Goal: Navigation & Orientation: Find specific page/section

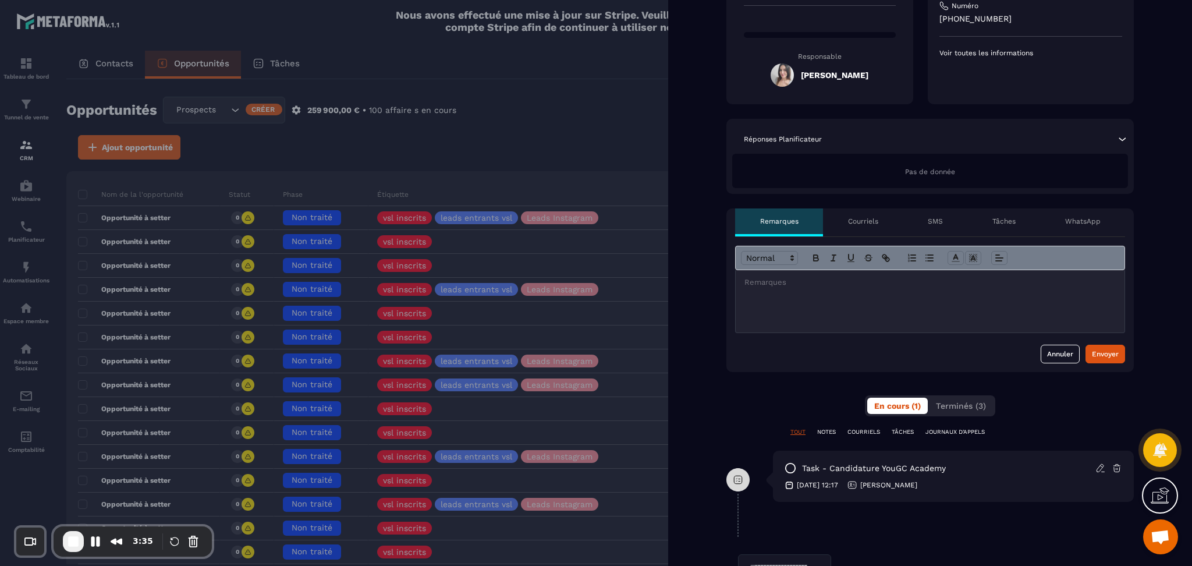
scroll to position [233, 0]
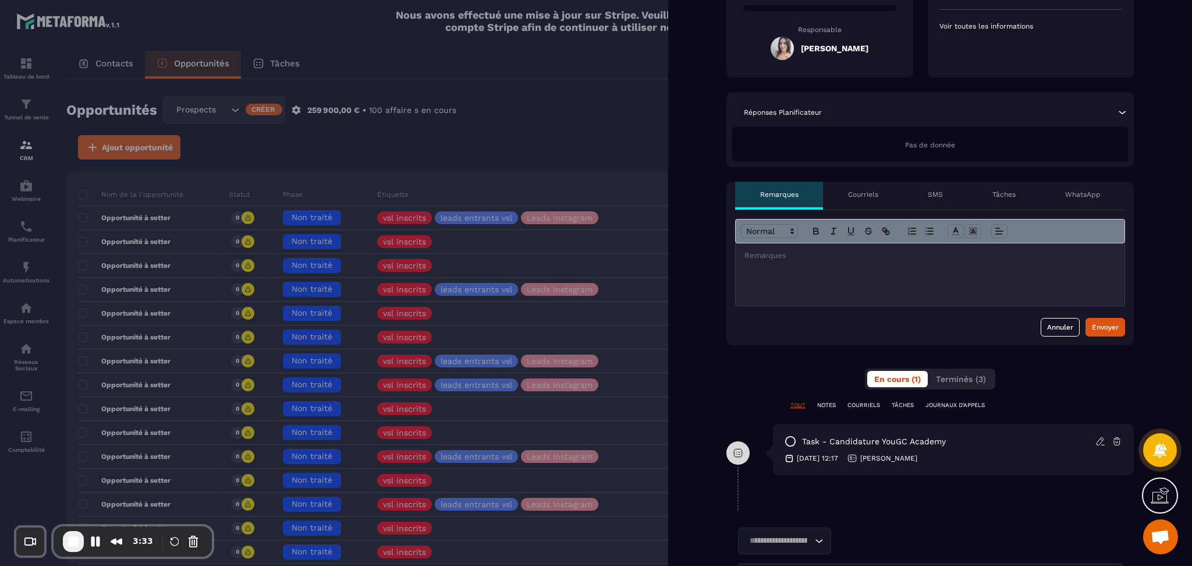
click at [461, 148] on div at bounding box center [596, 283] width 1192 height 566
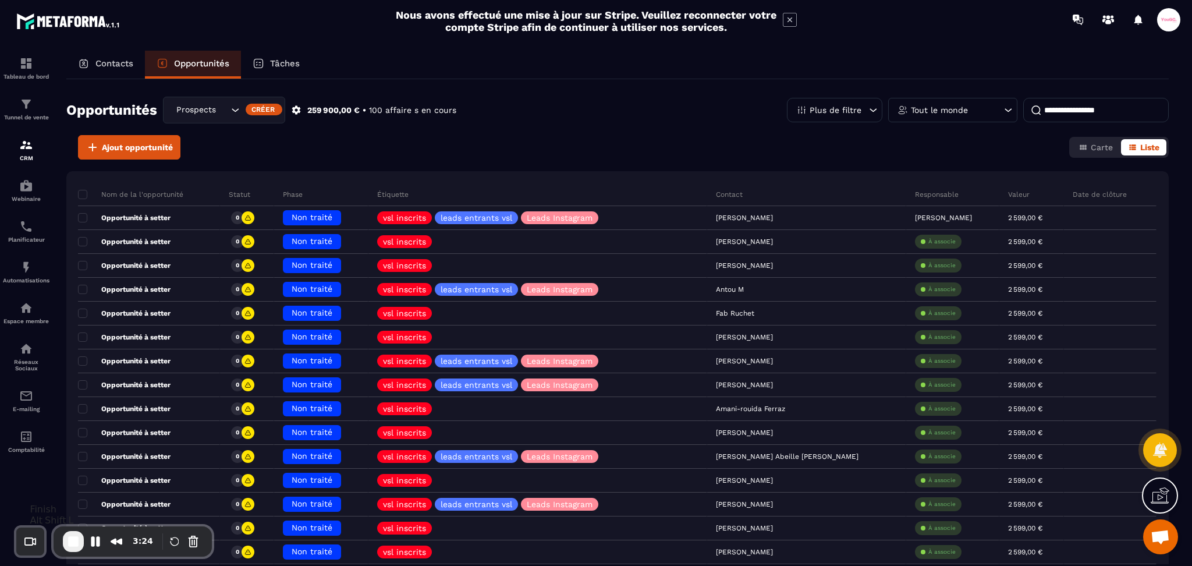
click at [67, 543] on span "End Recording" at bounding box center [73, 541] width 14 height 14
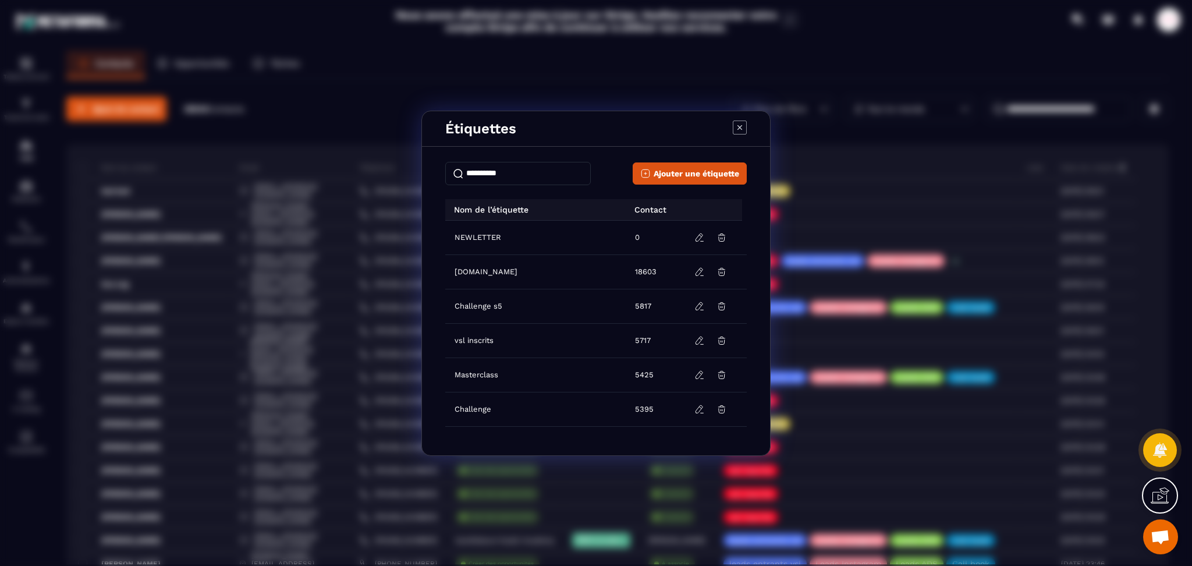
click at [334, 110] on div "Étiquettes Ajouter une étiquette Nom de l’étiquette Contact NEWLETTER 0 [DOMAIN…" at bounding box center [596, 283] width 1192 height 566
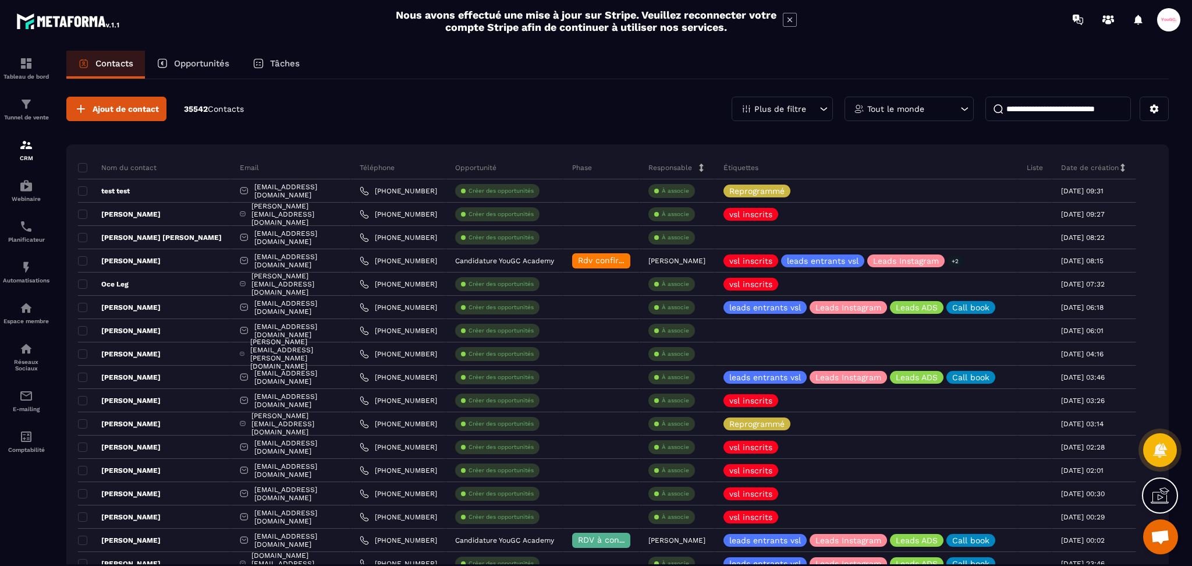
drag, startPoint x: 193, startPoint y: 62, endPoint x: 209, endPoint y: 77, distance: 22.6
click at [193, 62] on p "Opportunités" at bounding box center [201, 63] width 55 height 10
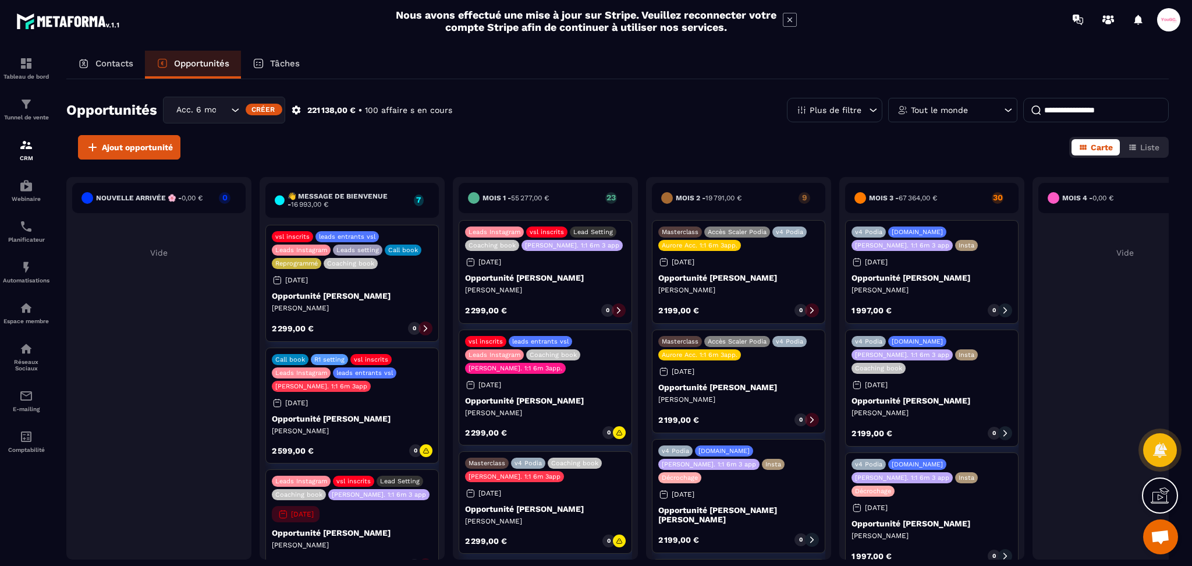
click at [205, 121] on div "Acc. 6 mois - 3 appels" at bounding box center [224, 110] width 122 height 27
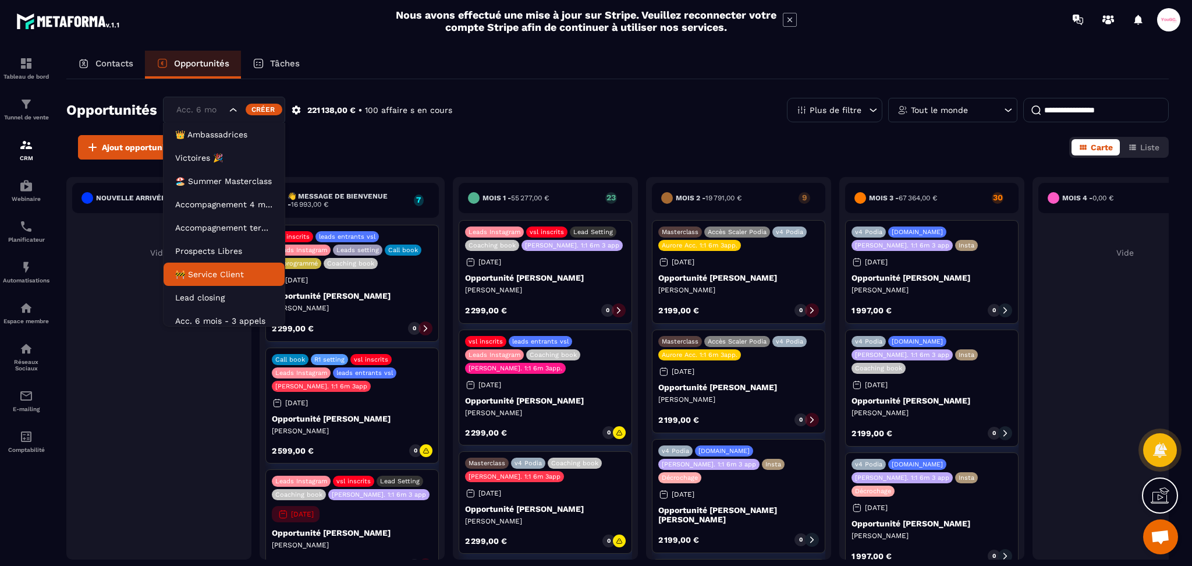
scroll to position [5, 0]
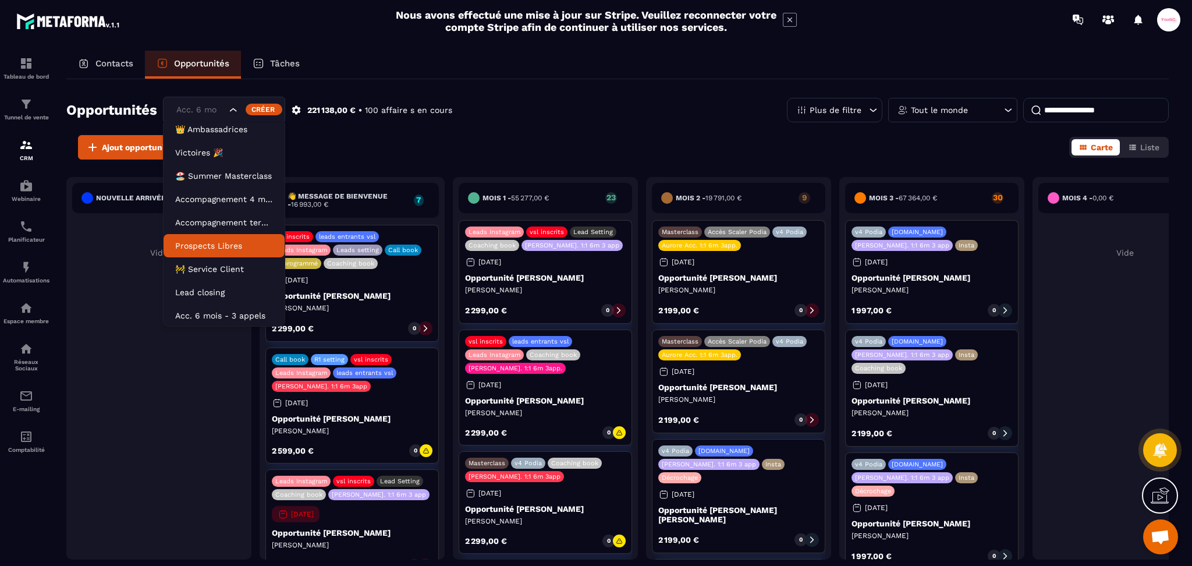
click at [230, 243] on p "Prospects Libres" at bounding box center [224, 246] width 98 height 12
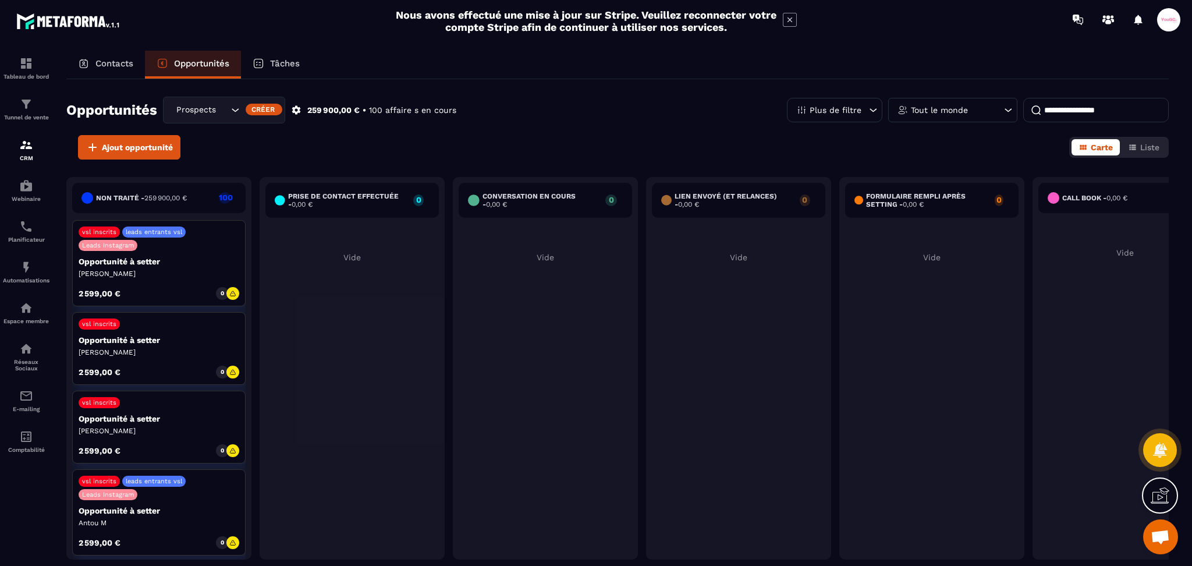
click at [293, 113] on icon at bounding box center [296, 110] width 10 height 10
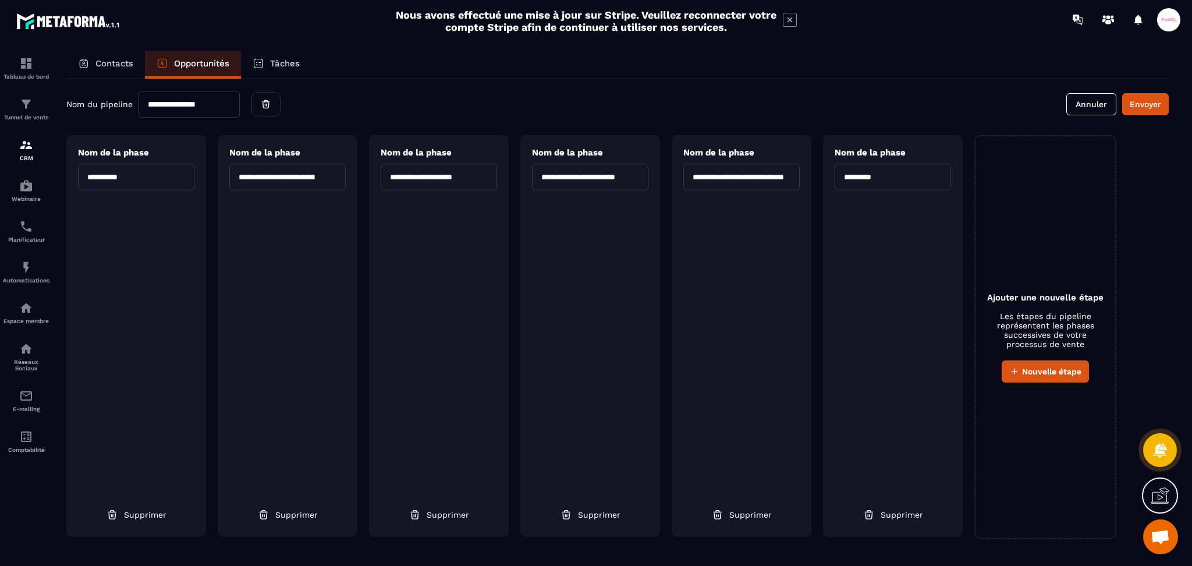
click at [62, 111] on div "**********" at bounding box center [617, 319] width 1125 height 536
click at [272, 65] on p "Tâches" at bounding box center [285, 63] width 30 height 10
